Goal: Information Seeking & Learning: Find specific fact

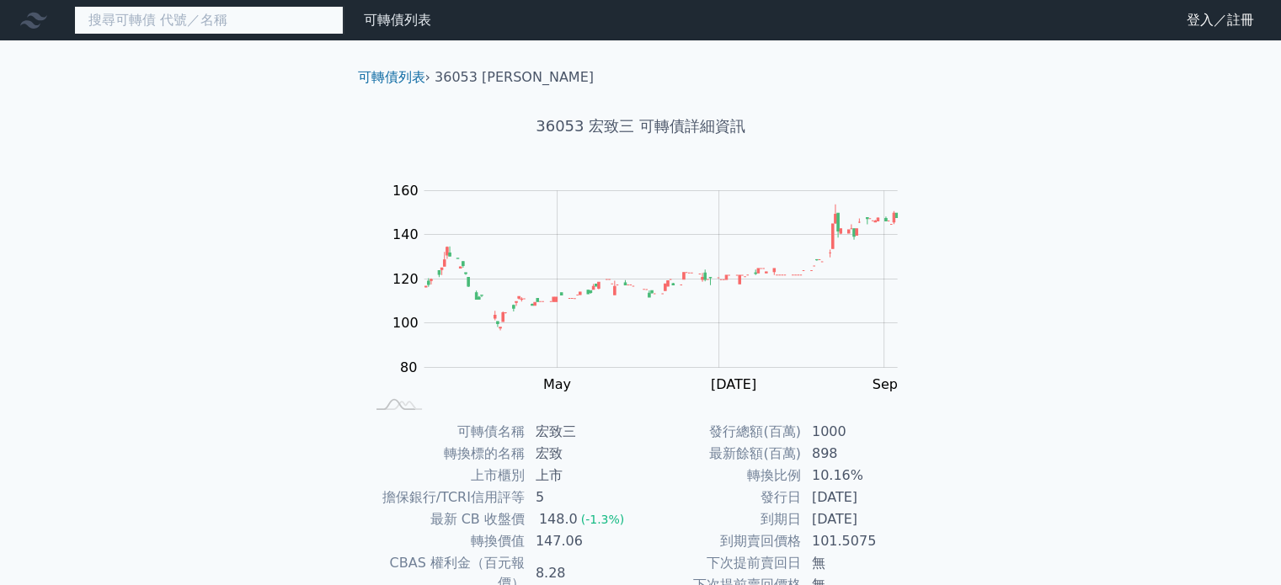
click at [190, 33] on input at bounding box center [209, 20] width 270 height 29
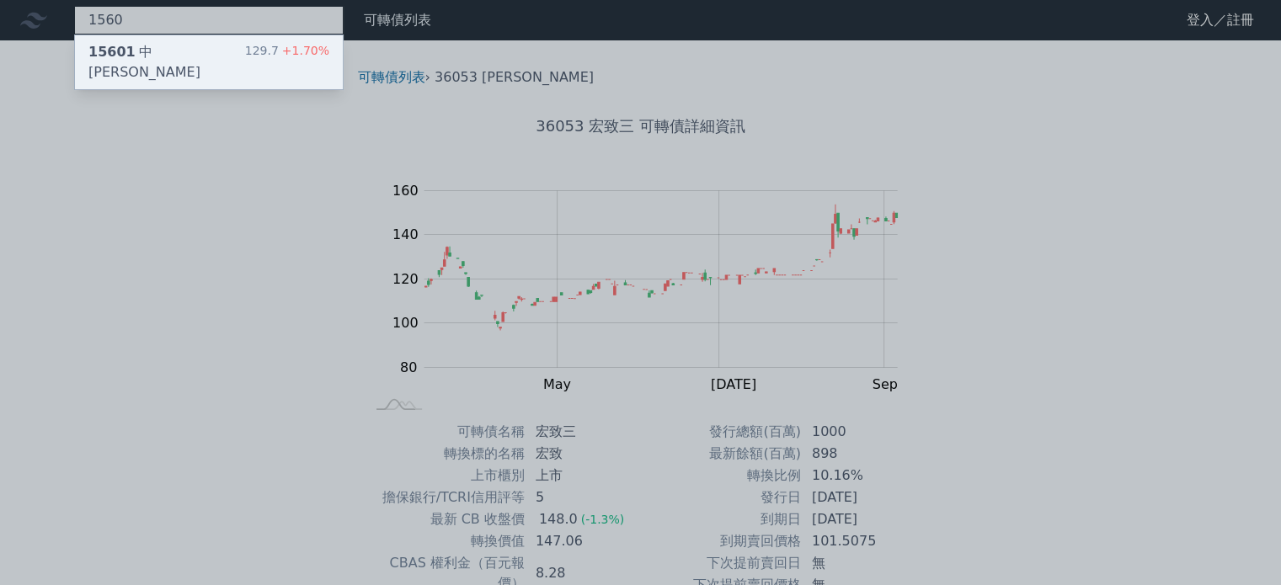
type input "1560"
click at [152, 56] on div "15601 中[PERSON_NAME]" at bounding box center [166, 62] width 157 height 40
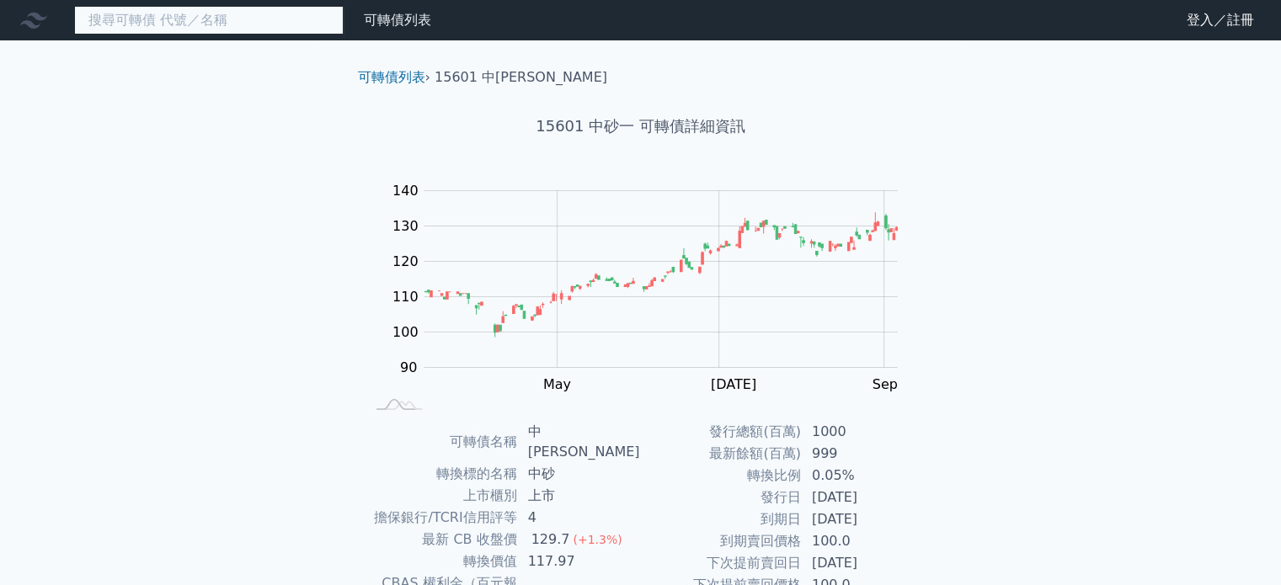
click at [302, 17] on input at bounding box center [209, 20] width 270 height 29
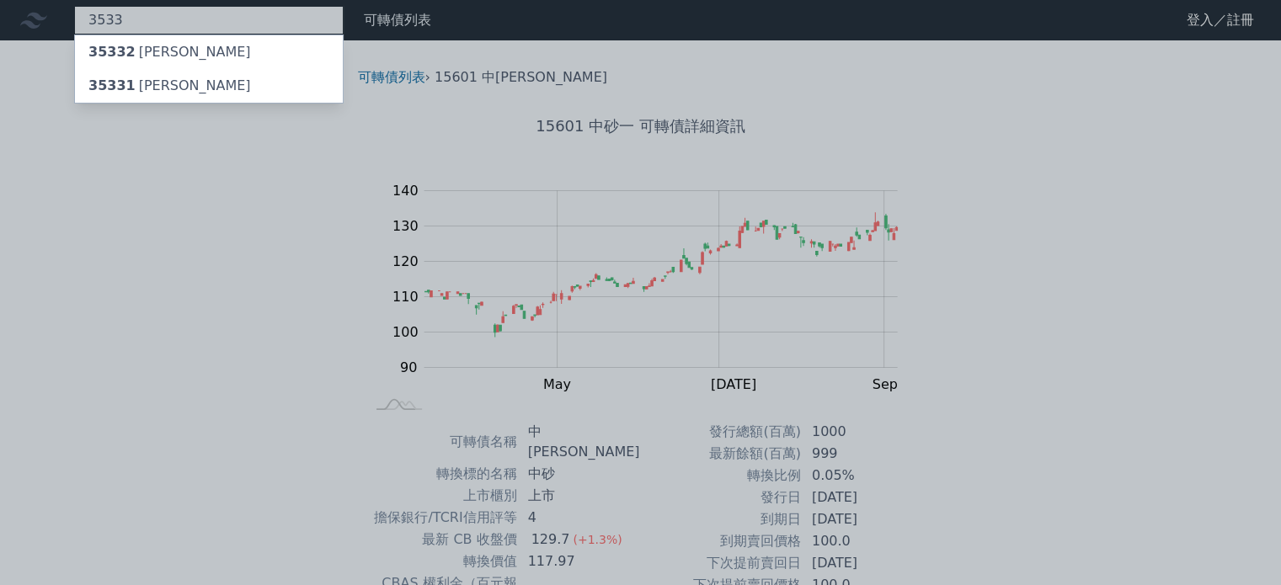
type input "3533"
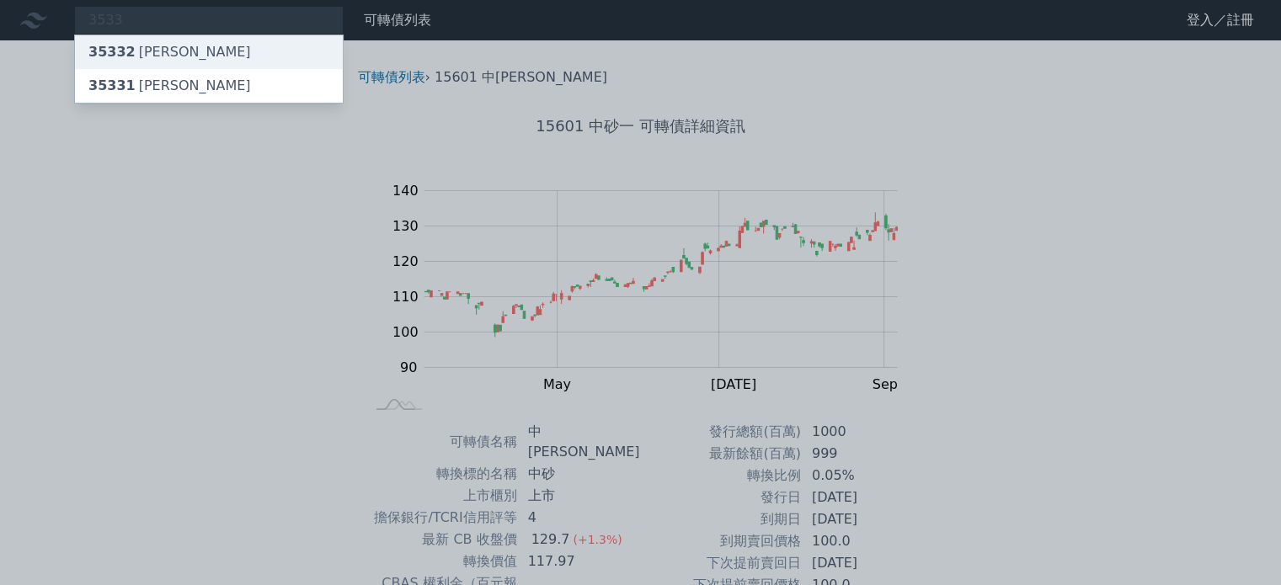
click at [264, 42] on div "35332 [PERSON_NAME]" at bounding box center [209, 52] width 268 height 34
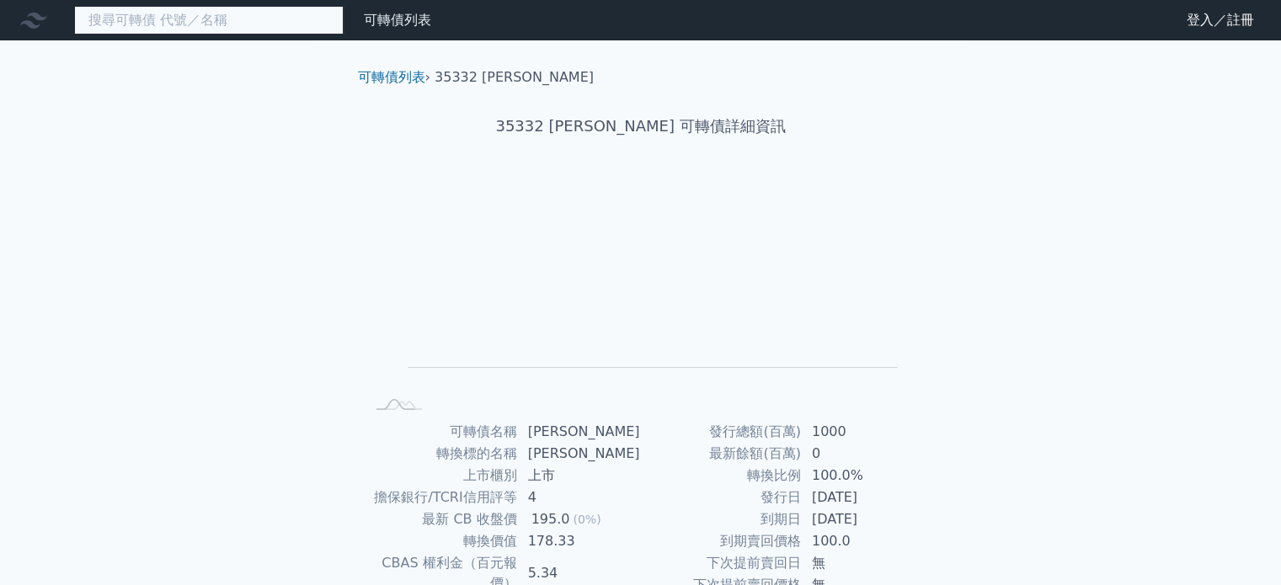
click at [136, 29] on input at bounding box center [209, 20] width 270 height 29
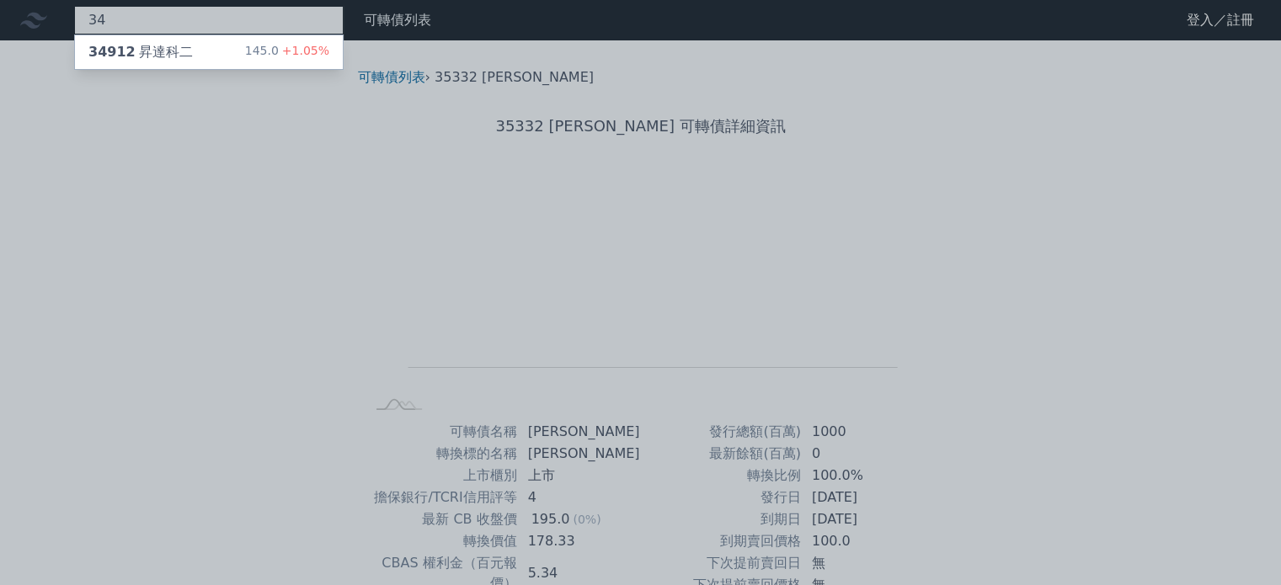
type input "3"
type input "3491"
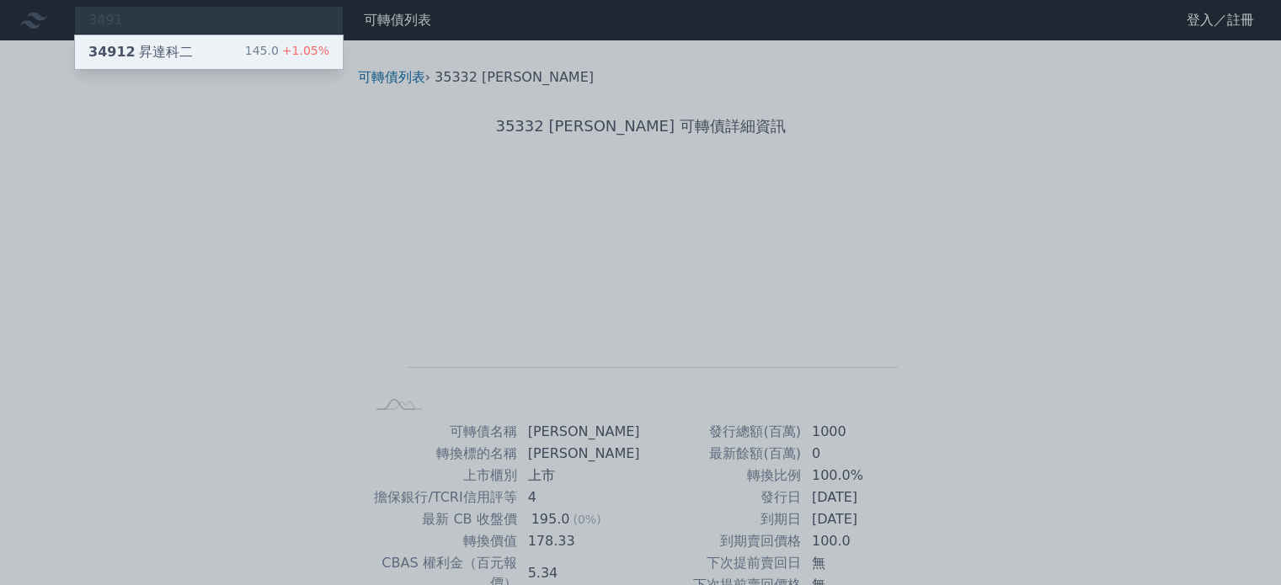
click at [174, 47] on div "34912 昇達科二" at bounding box center [140, 52] width 104 height 20
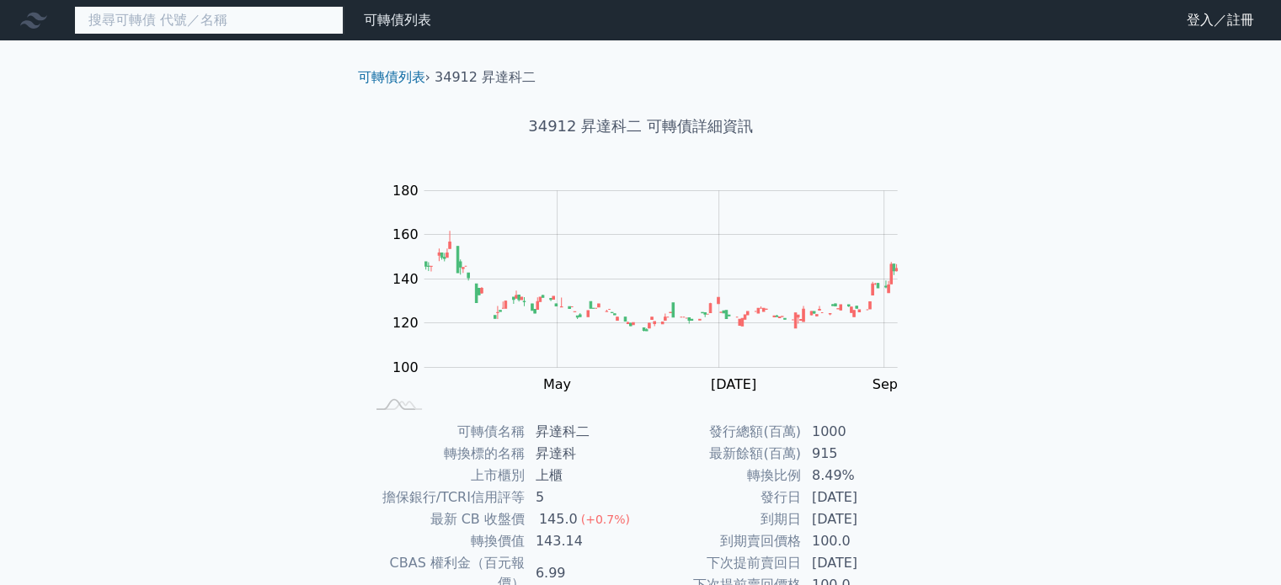
click at [222, 33] on input at bounding box center [209, 20] width 270 height 29
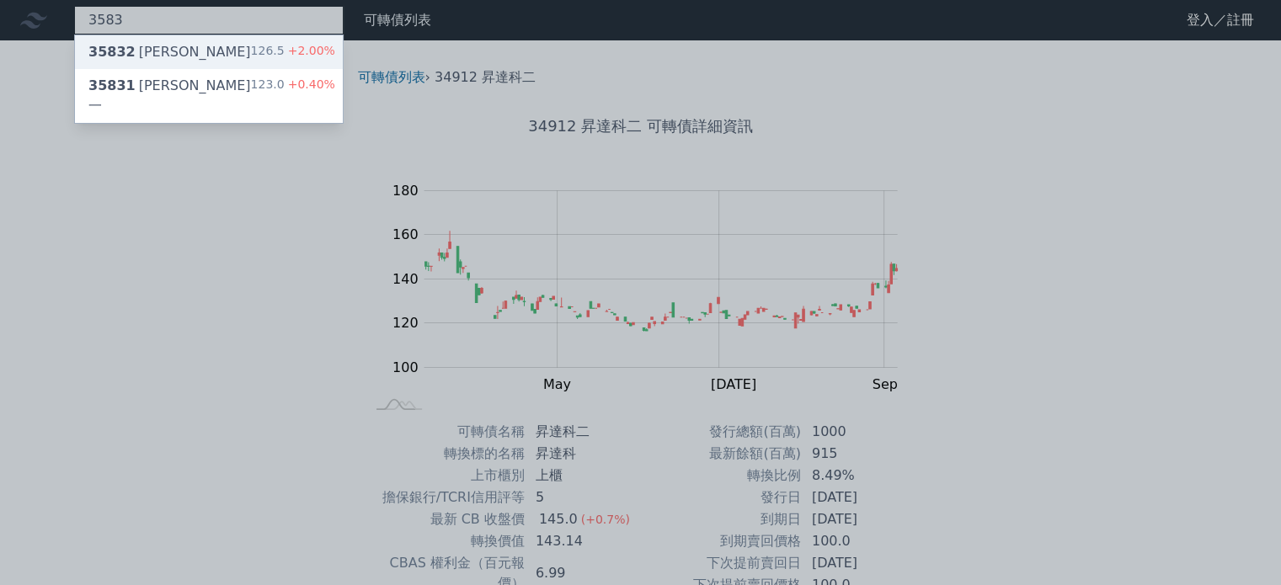
type input "3583"
click at [266, 51] on div "126.5 +2.00%" at bounding box center [293, 52] width 84 height 20
